Goal: Information Seeking & Learning: Check status

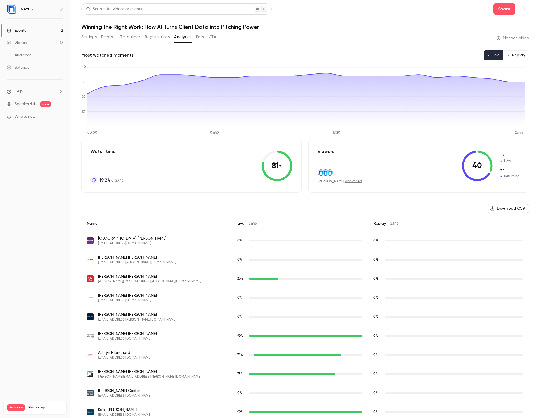
click at [25, 54] on div "Audience" at bounding box center [19, 55] width 25 height 6
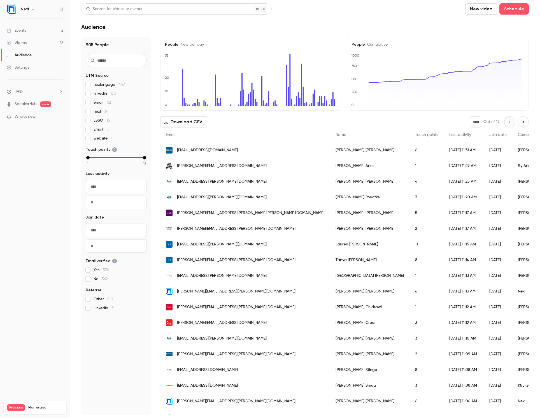
click at [21, 30] on div "Events" at bounding box center [16, 31] width 19 height 6
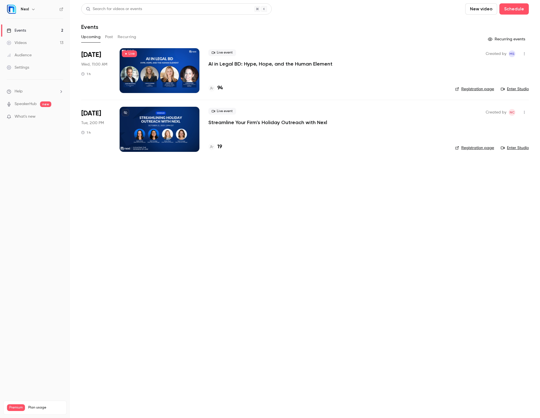
click at [111, 36] on button "Past" at bounding box center [109, 36] width 8 height 9
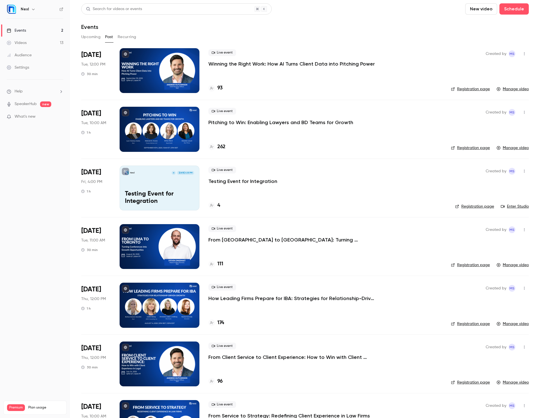
click at [162, 76] on div at bounding box center [160, 70] width 80 height 45
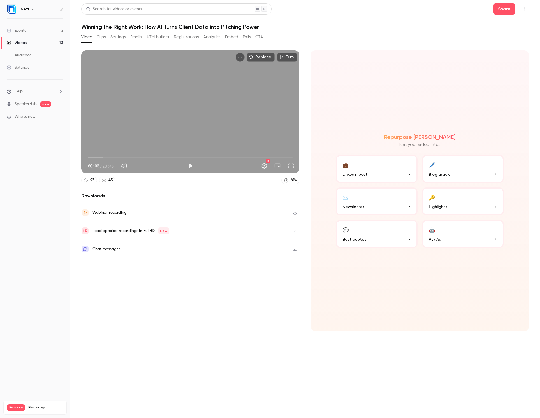
click at [215, 37] on button "Analytics" at bounding box center [211, 36] width 17 height 9
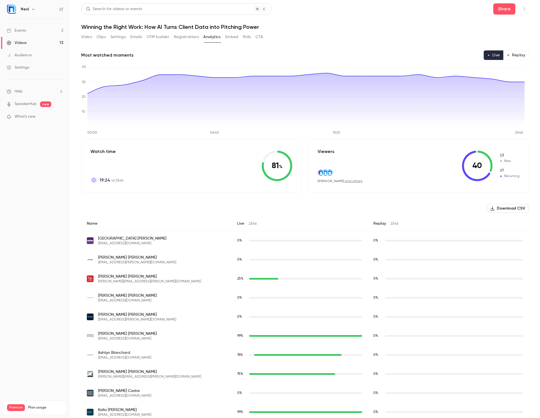
click at [184, 37] on button "Registrations" at bounding box center [186, 36] width 25 height 9
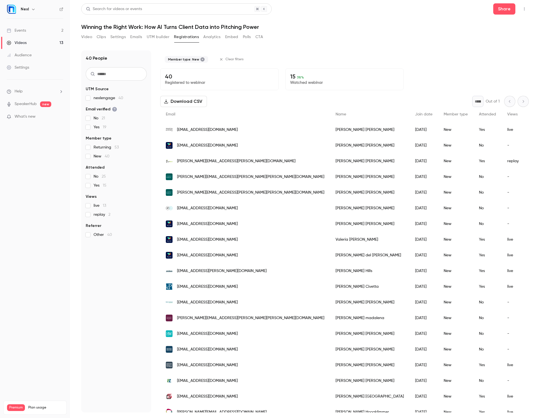
click at [19, 30] on div "Events" at bounding box center [16, 31] width 19 height 6
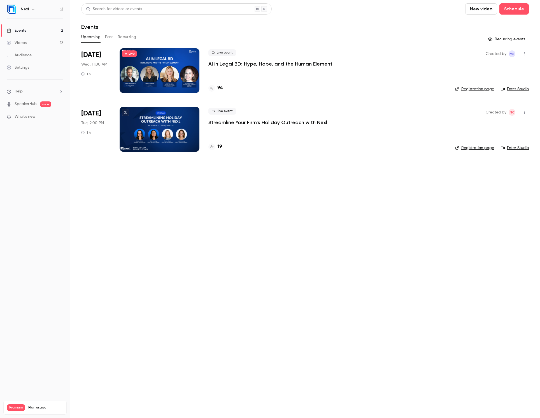
click at [109, 37] on button "Past" at bounding box center [109, 36] width 8 height 9
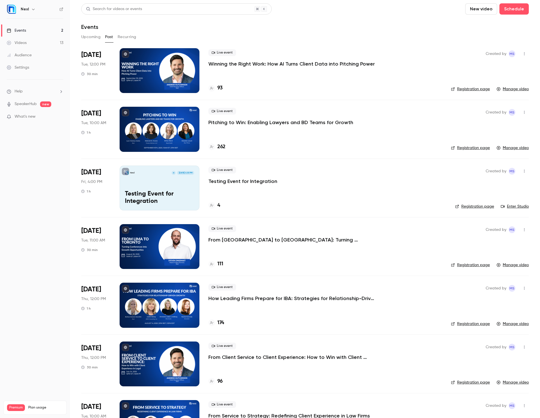
click at [148, 120] on div at bounding box center [160, 129] width 80 height 45
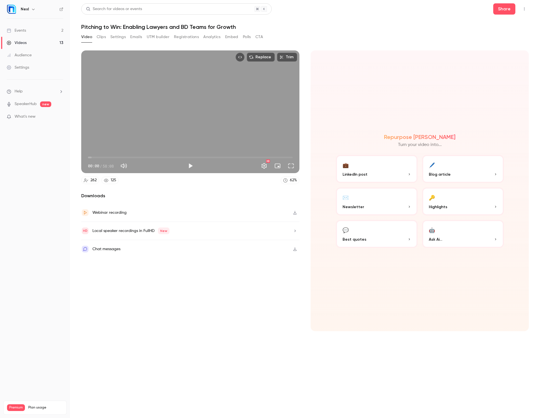
click at [213, 36] on button "Analytics" at bounding box center [211, 36] width 17 height 9
